Goal: Task Accomplishment & Management: Manage account settings

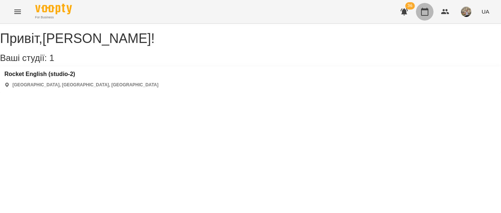
click at [420, 11] on icon "button" at bounding box center [424, 11] width 9 height 9
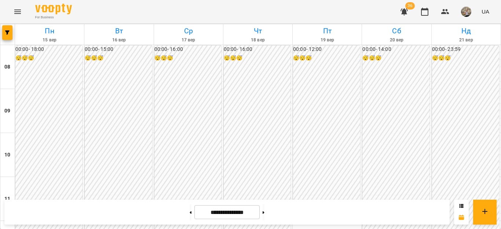
scroll to position [360, 0]
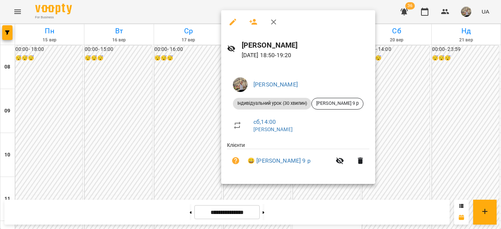
click at [427, 148] on div at bounding box center [250, 114] width 501 height 229
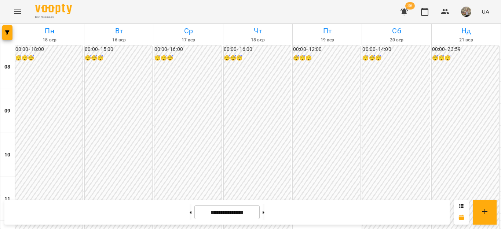
scroll to position [264, 0]
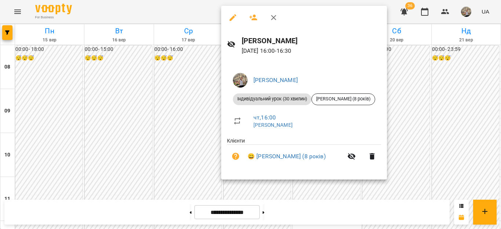
click at [175, 119] on div at bounding box center [250, 114] width 501 height 229
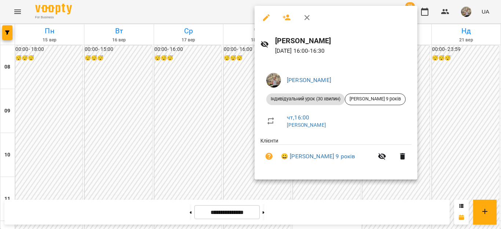
drag, startPoint x: 500, startPoint y: 118, endPoint x: 499, endPoint y: 136, distance: 17.6
click at [499, 136] on div at bounding box center [250, 114] width 501 height 229
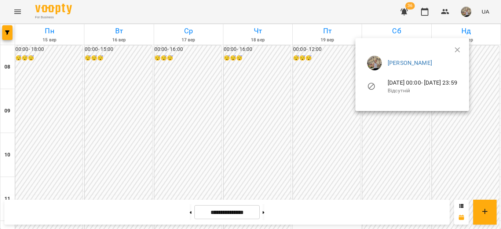
click at [500, 134] on div at bounding box center [250, 114] width 501 height 229
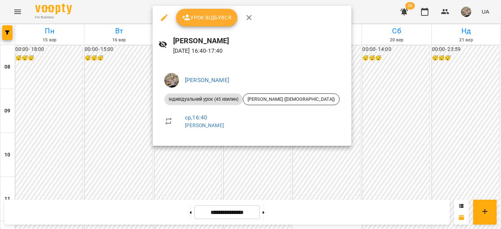
click at [454, 133] on div at bounding box center [250, 114] width 501 height 229
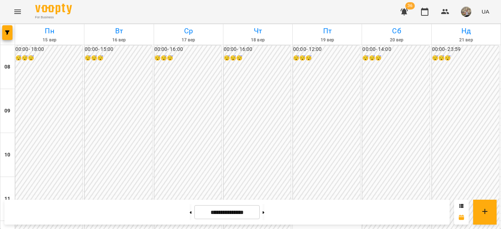
scroll to position [301, 0]
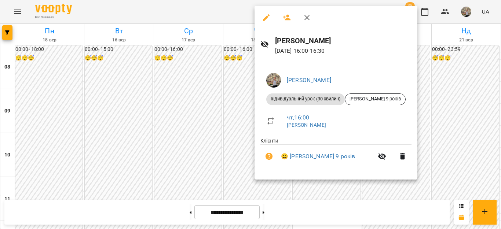
click at [247, 109] on div at bounding box center [250, 114] width 501 height 229
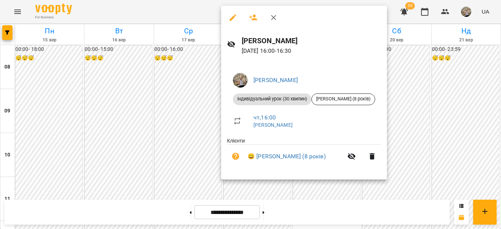
click at [196, 108] on div at bounding box center [250, 114] width 501 height 229
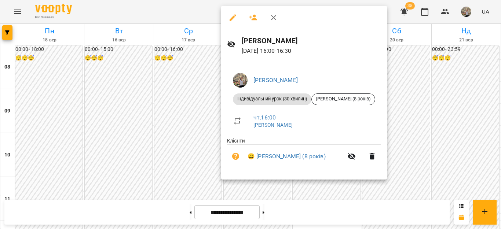
click at [189, 110] on div at bounding box center [250, 114] width 501 height 229
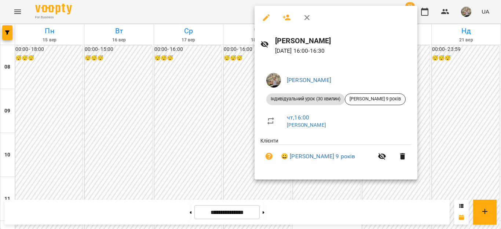
click at [193, 103] on div at bounding box center [250, 114] width 501 height 229
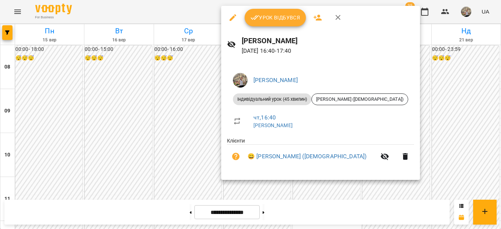
click at [212, 124] on div at bounding box center [250, 114] width 501 height 229
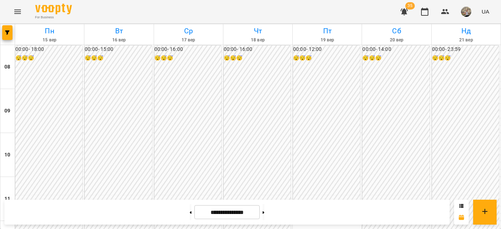
scroll to position [398, 0]
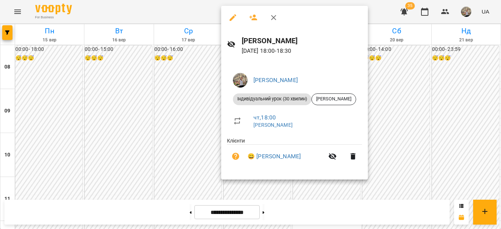
click at [438, 136] on div at bounding box center [250, 114] width 501 height 229
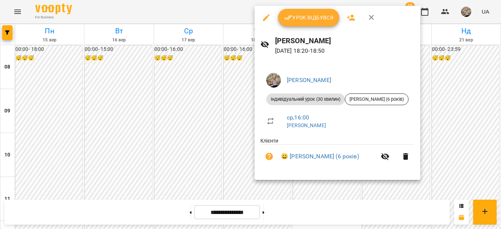
click at [494, 133] on div at bounding box center [250, 114] width 501 height 229
